Goal: Use online tool/utility: Utilize a website feature to perform a specific function

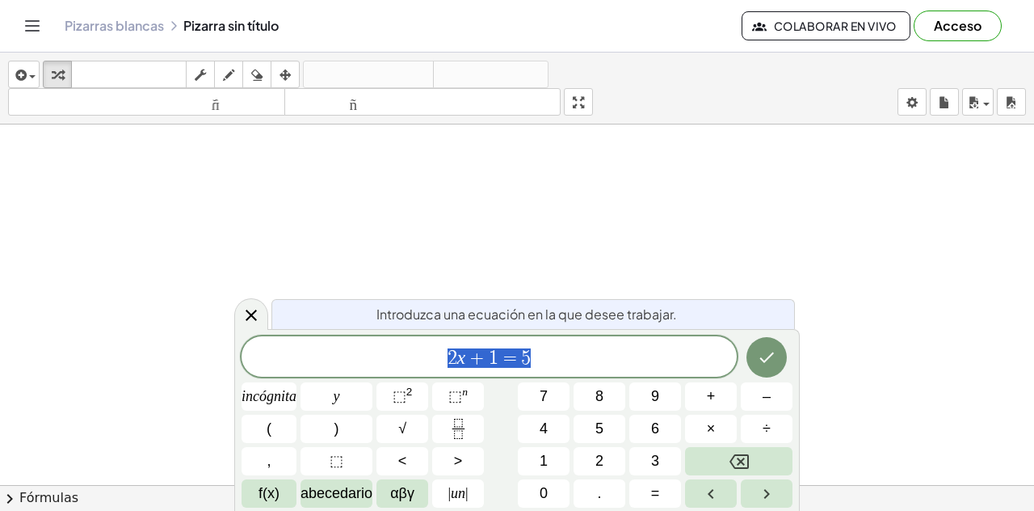
click at [514, 339] on div "2 x + 1 = 5" at bounding box center [489, 356] width 495 height 40
click at [555, 356] on span "2 x + 1 = 5 ​" at bounding box center [489, 358] width 495 height 23
drag, startPoint x: 555, startPoint y: 356, endPoint x: 467, endPoint y: 358, distance: 88.1
click at [467, 358] on span "2 x + 1 = 5" at bounding box center [489, 358] width 495 height 23
click at [461, 339] on div "2 x + 1 = 5" at bounding box center [489, 356] width 495 height 40
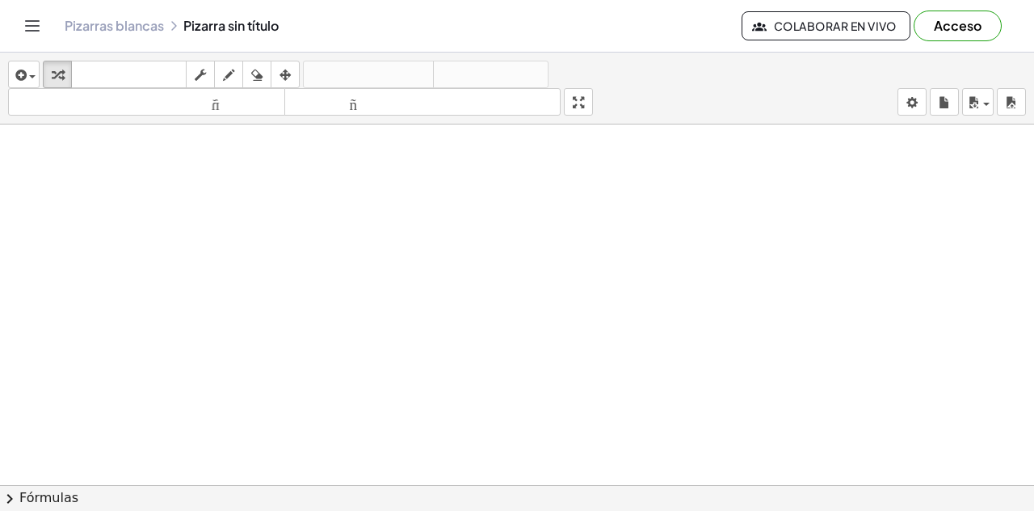
click at [162, 32] on font "Pizarras blancas" at bounding box center [114, 25] width 99 height 17
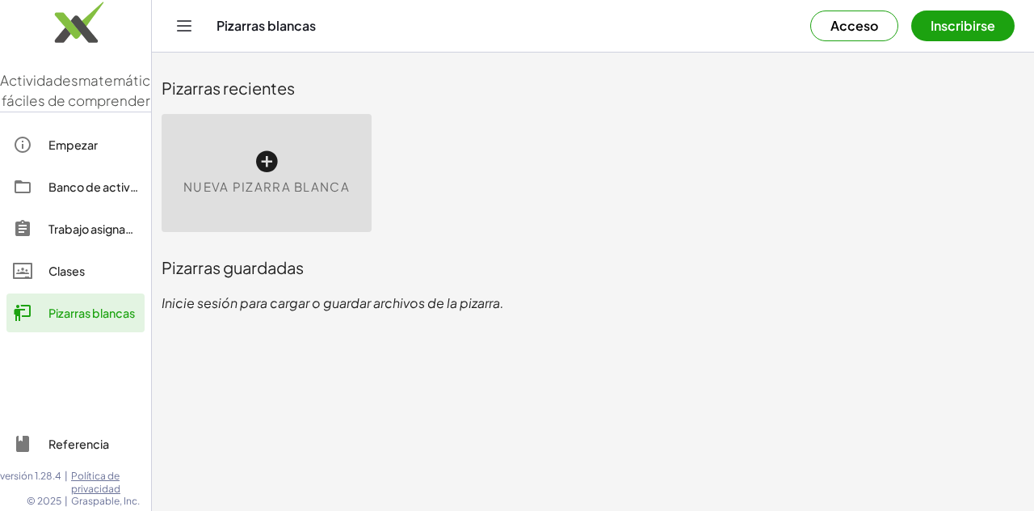
click at [235, 186] on font "Nueva pizarra blanca" at bounding box center [266, 186] width 166 height 15
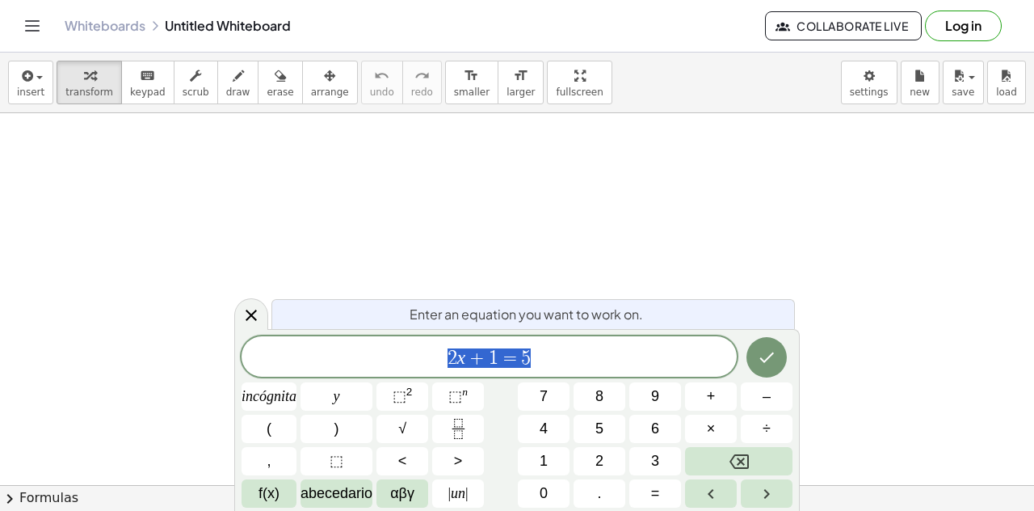
click at [323, 174] on div at bounding box center [517, 486] width 1034 height 746
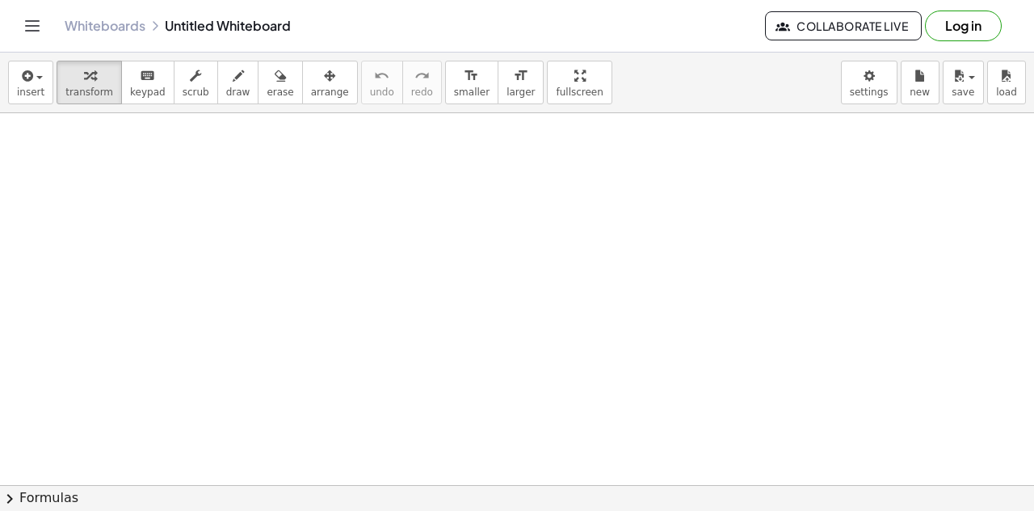
click at [323, 174] on div at bounding box center [517, 486] width 1034 height 746
click at [323, 173] on div at bounding box center [517, 486] width 1034 height 746
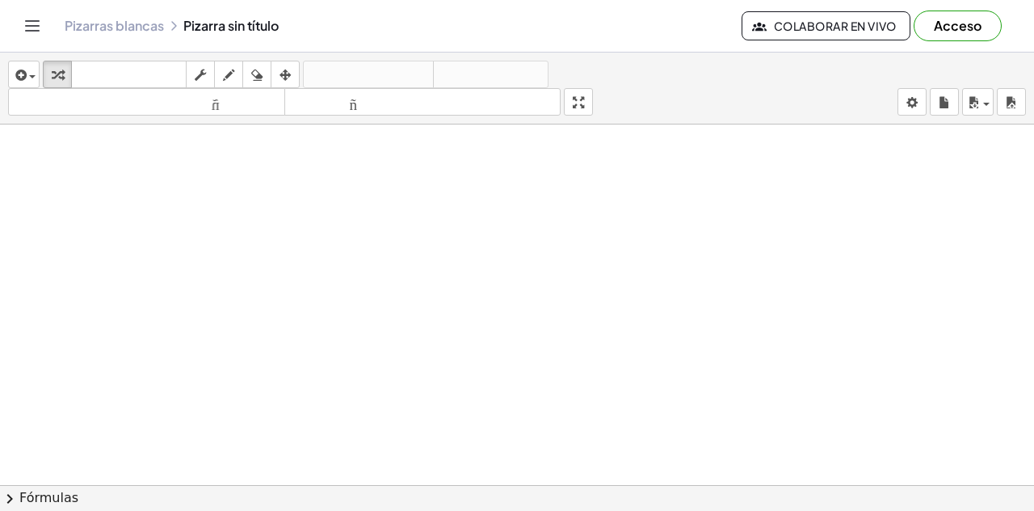
drag, startPoint x: 323, startPoint y: 173, endPoint x: 436, endPoint y: 201, distance: 116.6
click at [436, 201] on div at bounding box center [517, 497] width 1034 height 746
click at [393, 242] on div at bounding box center [517, 497] width 1034 height 746
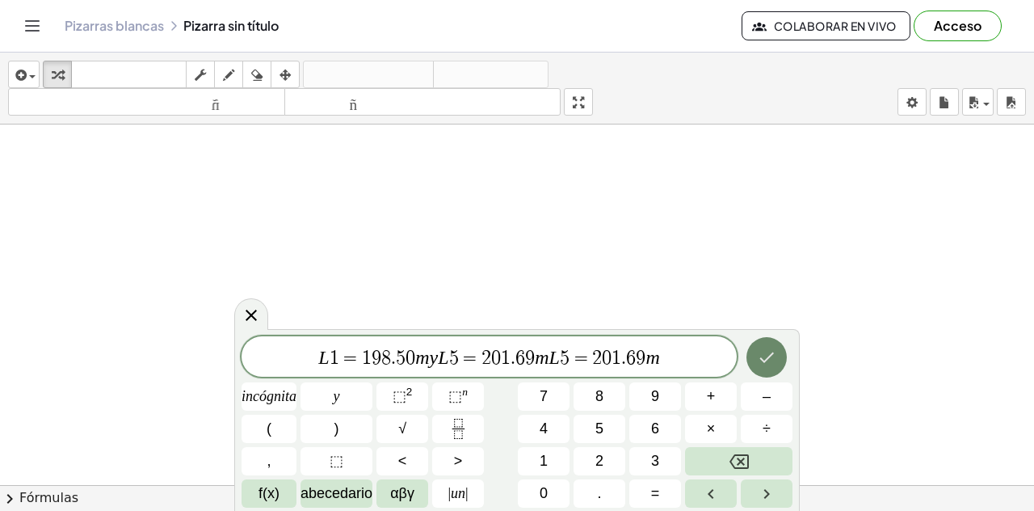
click at [781, 356] on button "Hecho" at bounding box center [766, 357] width 40 height 40
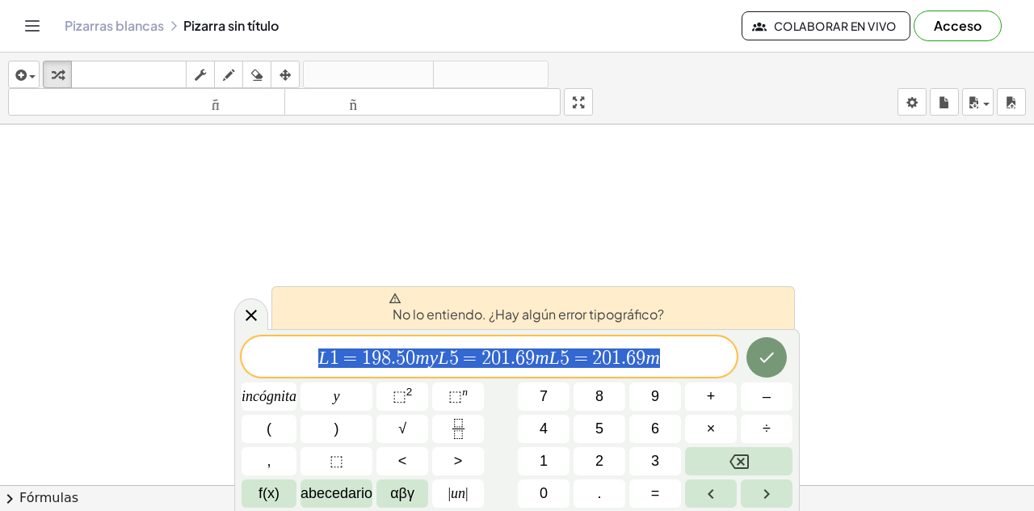
drag, startPoint x: 677, startPoint y: 356, endPoint x: 302, endPoint y: 361, distance: 374.9
click at [302, 361] on span "L 1 = 1 9 8 . 5 0 m y L 5 = 2 0 1 . 6 9 m L 5 = 2 0 1 . 6 9 m" at bounding box center [489, 358] width 495 height 23
